Goal: Information Seeking & Learning: Learn about a topic

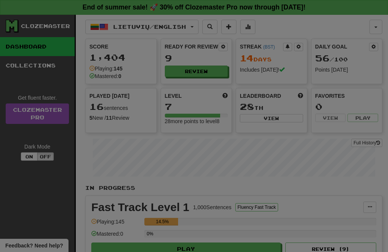
select select "**"
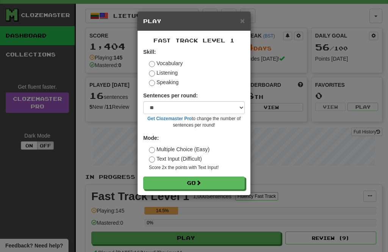
click at [229, 185] on button "Go" at bounding box center [194, 183] width 102 height 13
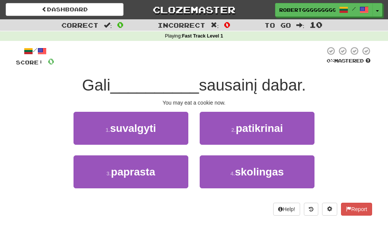
click at [139, 134] on button "1 . suvalgyti" at bounding box center [131, 128] width 115 height 33
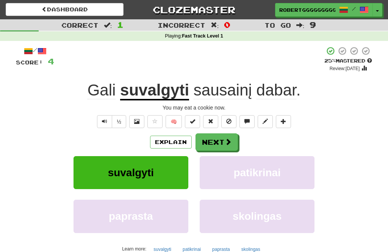
click at [215, 134] on button "Next" at bounding box center [217, 141] width 42 height 17
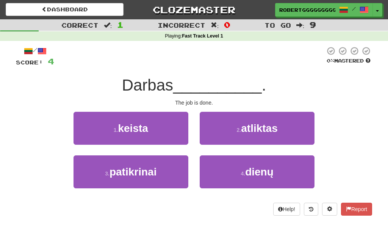
click at [232, 168] on button "4 . dienų" at bounding box center [257, 171] width 115 height 33
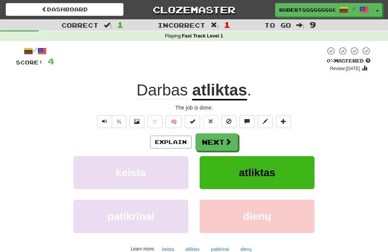
click at [225, 139] on span at bounding box center [228, 141] width 7 height 7
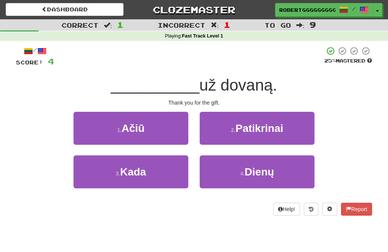
click at [145, 144] on button "1 . [GEOGRAPHIC_DATA]" at bounding box center [131, 128] width 115 height 33
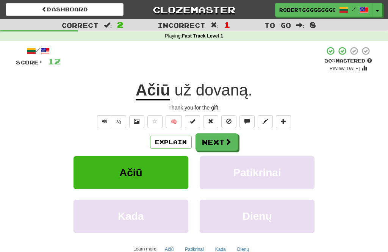
click at [219, 149] on button "Next" at bounding box center [217, 141] width 42 height 17
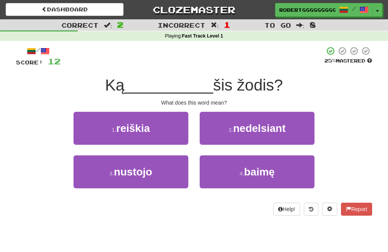
click at [151, 130] on button "1 . reiškia" at bounding box center [131, 128] width 115 height 33
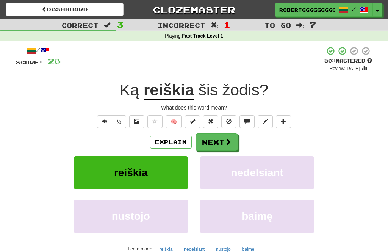
click at [227, 137] on button "Next" at bounding box center [217, 141] width 42 height 17
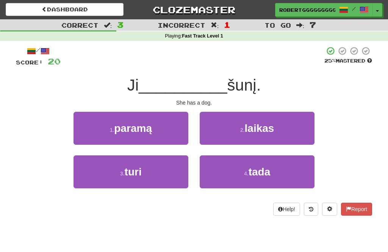
click at [173, 174] on button "3 . turi" at bounding box center [131, 171] width 115 height 33
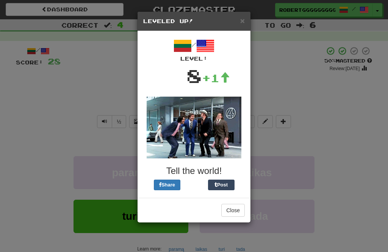
click at [250, 12] on div "× Leveled Up!" at bounding box center [194, 21] width 113 height 19
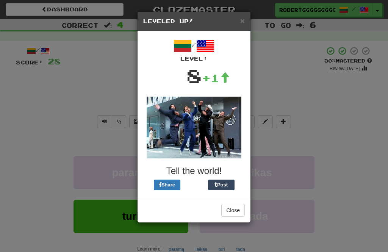
click at [243, 16] on span "×" at bounding box center [242, 20] width 5 height 9
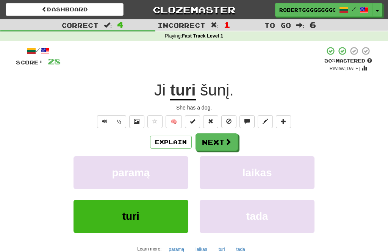
click at [225, 138] on span at bounding box center [228, 141] width 7 height 7
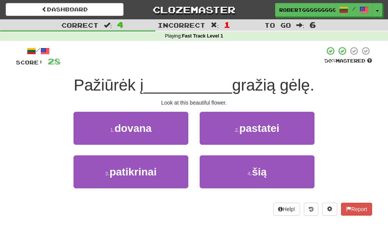
click at [137, 169] on span "patikrinai" at bounding box center [133, 172] width 47 height 12
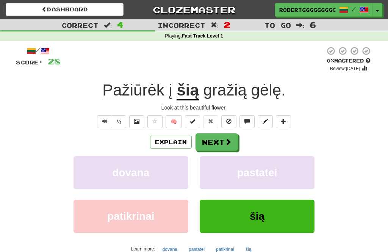
click at [220, 146] on button "Next" at bounding box center [217, 141] width 42 height 17
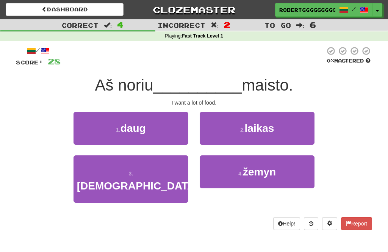
click at [228, 174] on button "4 . žemyn" at bounding box center [257, 171] width 115 height 33
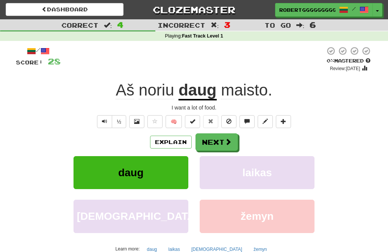
click at [220, 143] on button "Next" at bounding box center [217, 141] width 42 height 17
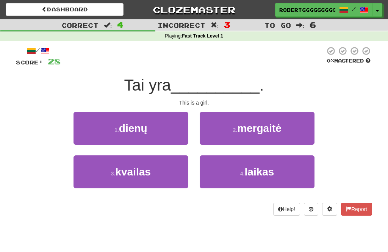
click at [240, 129] on span "mergaitė" at bounding box center [259, 128] width 44 height 12
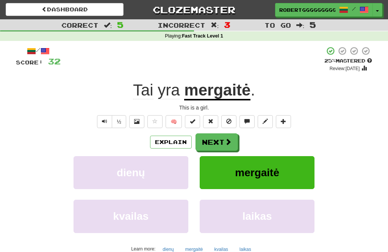
click at [221, 145] on button "Next" at bounding box center [217, 141] width 42 height 17
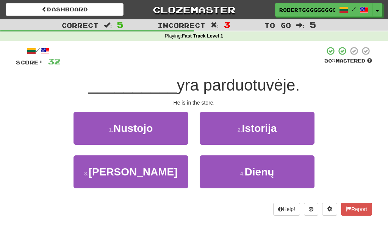
click at [159, 172] on button "3 . Jis" at bounding box center [131, 171] width 115 height 33
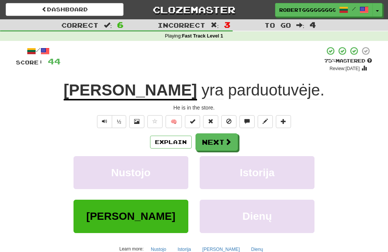
click at [226, 145] on span at bounding box center [228, 141] width 7 height 7
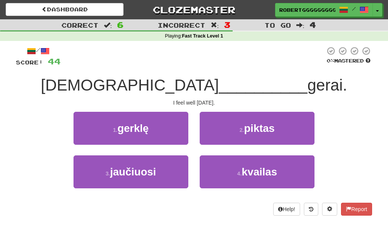
click at [167, 124] on button "1 . gerklę" at bounding box center [131, 128] width 115 height 33
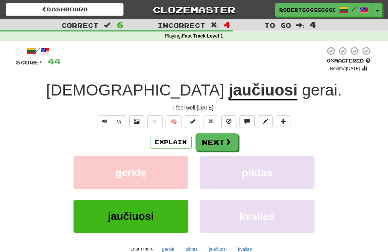
click at [230, 137] on button "Next" at bounding box center [217, 141] width 42 height 17
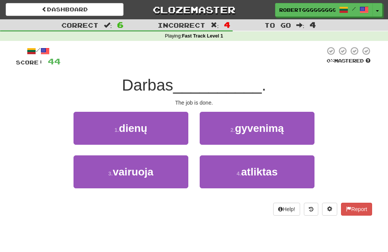
click at [310, 211] on icon at bounding box center [311, 209] width 5 height 5
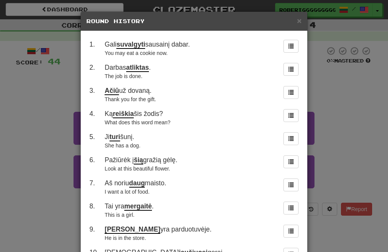
click at [301, 24] on span "×" at bounding box center [299, 20] width 5 height 9
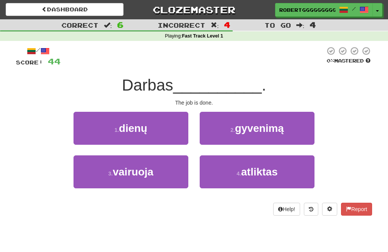
click at [286, 176] on button "4 . atliktas" at bounding box center [257, 171] width 115 height 33
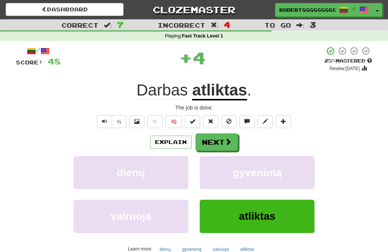
click at [229, 148] on button "Next" at bounding box center [217, 141] width 42 height 17
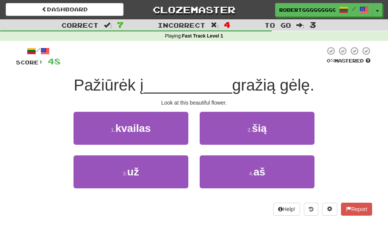
click at [283, 130] on button "2 . šią" at bounding box center [257, 128] width 115 height 33
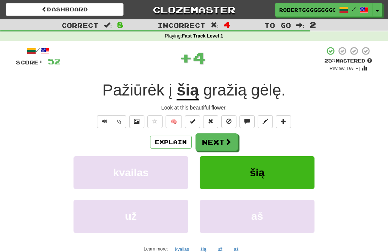
click at [227, 139] on span at bounding box center [228, 141] width 7 height 7
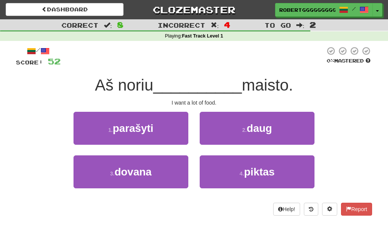
click at [281, 140] on button "2 . daug" at bounding box center [257, 128] width 115 height 33
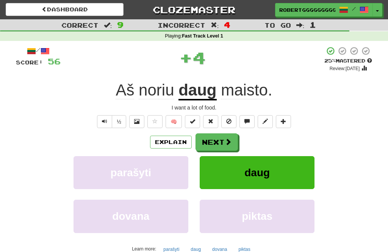
click at [225, 141] on span at bounding box center [228, 141] width 7 height 7
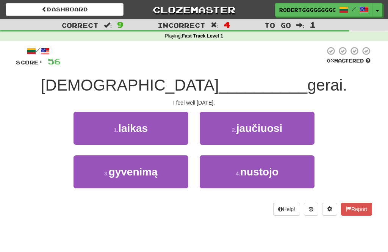
click at [273, 155] on button "4 . nustojo" at bounding box center [257, 171] width 115 height 33
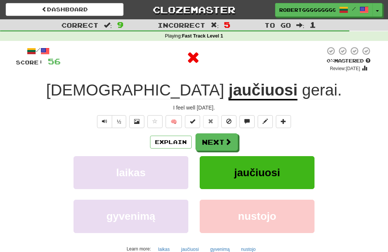
click at [225, 140] on span at bounding box center [228, 141] width 7 height 7
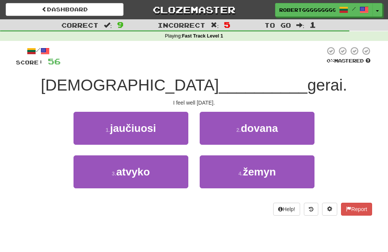
click at [165, 133] on button "1 . jaučiuosi" at bounding box center [131, 128] width 115 height 33
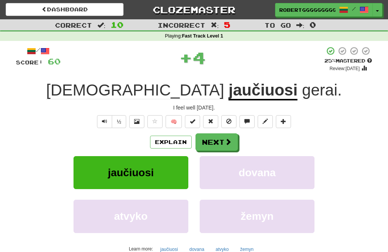
click at [230, 143] on span at bounding box center [228, 141] width 7 height 7
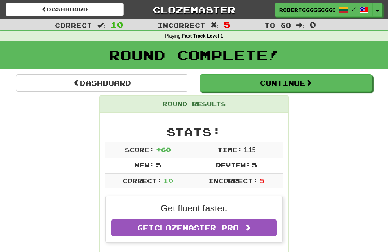
click at [150, 79] on link "Dashboard" at bounding box center [102, 82] width 173 height 17
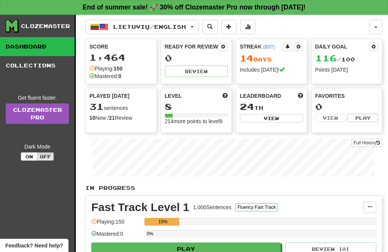
click at [91, 173] on div "Full History" at bounding box center [233, 158] width 297 height 47
